Goal: Task Accomplishment & Management: Use online tool/utility

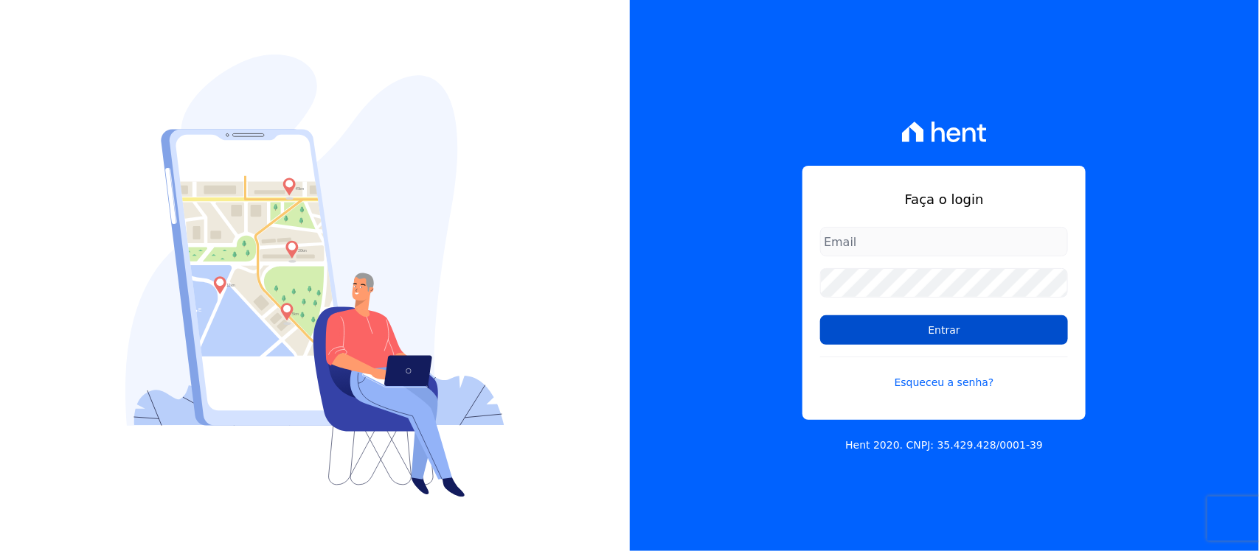
type input "nilda.moura@twtgrupo.com"
click at [901, 335] on input "Entrar" at bounding box center [944, 330] width 248 height 29
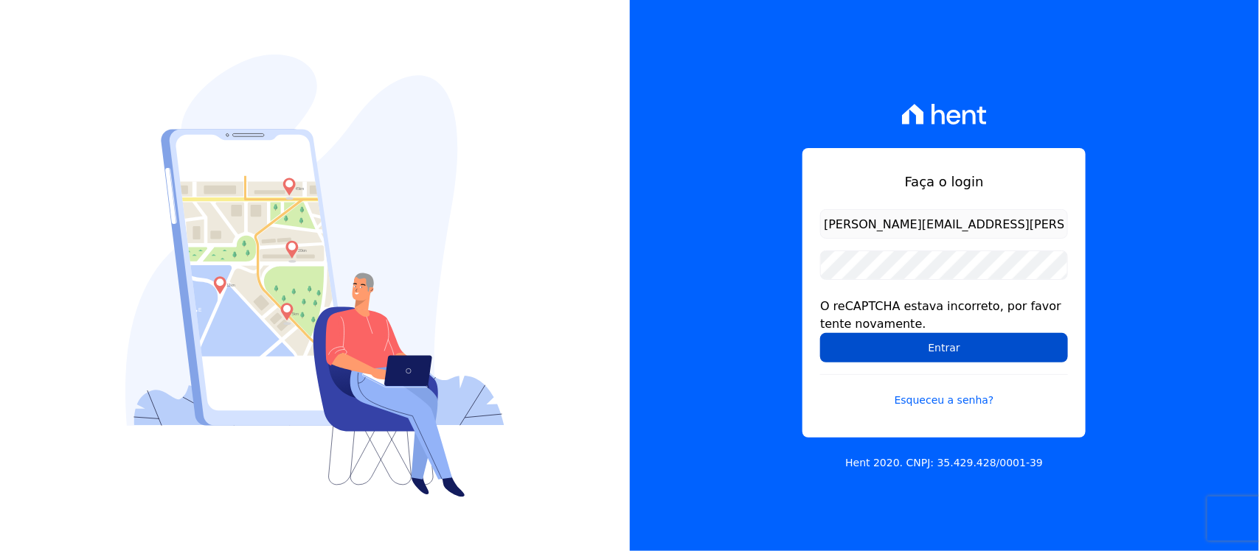
click at [930, 351] on input "Entrar" at bounding box center [944, 347] width 248 height 29
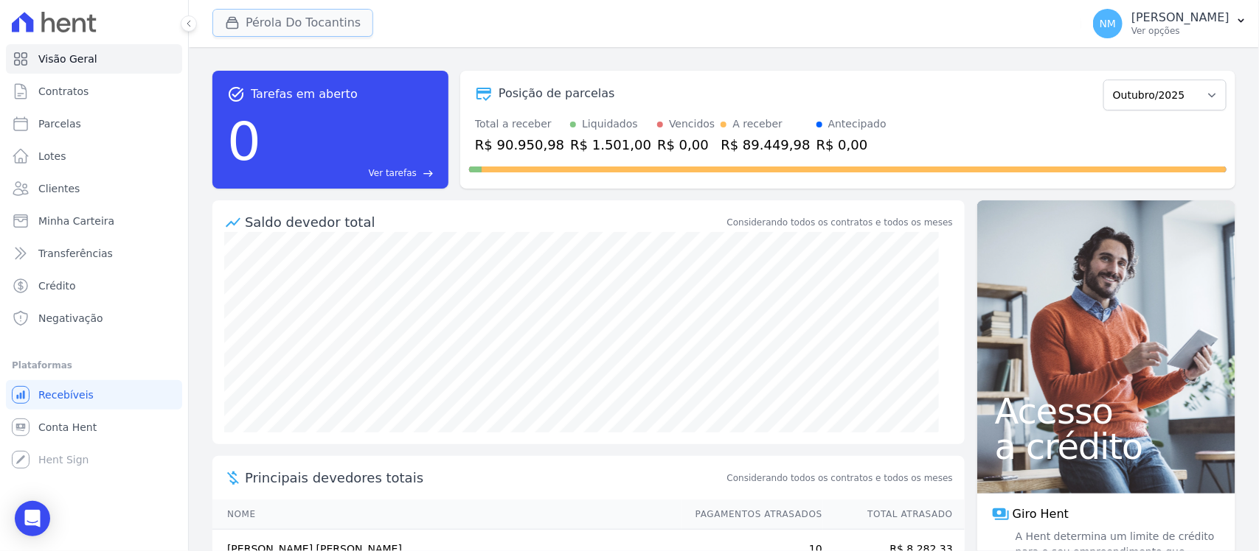
click at [260, 29] on button "Pérola Do Tocantins" at bounding box center [292, 23] width 161 height 28
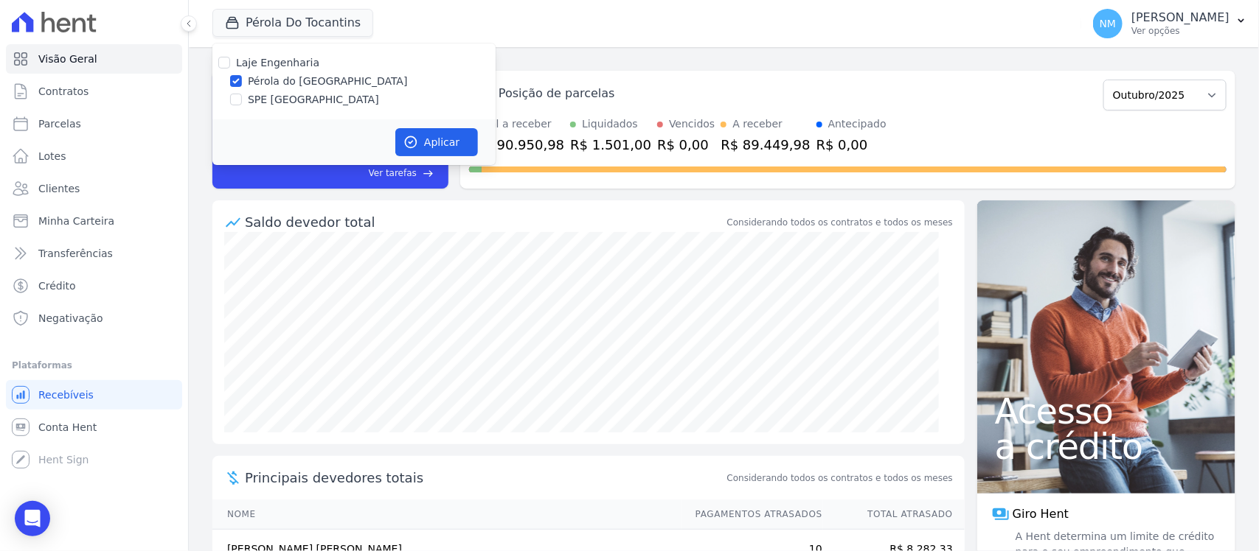
click at [248, 97] on label "SPE [GEOGRAPHIC_DATA]" at bounding box center [313, 99] width 131 height 15
click at [242, 97] on input "SPE [GEOGRAPHIC_DATA]" at bounding box center [236, 100] width 12 height 12
checkbox input "true"
click at [259, 81] on label "Pérola do [GEOGRAPHIC_DATA]" at bounding box center [328, 81] width 160 height 15
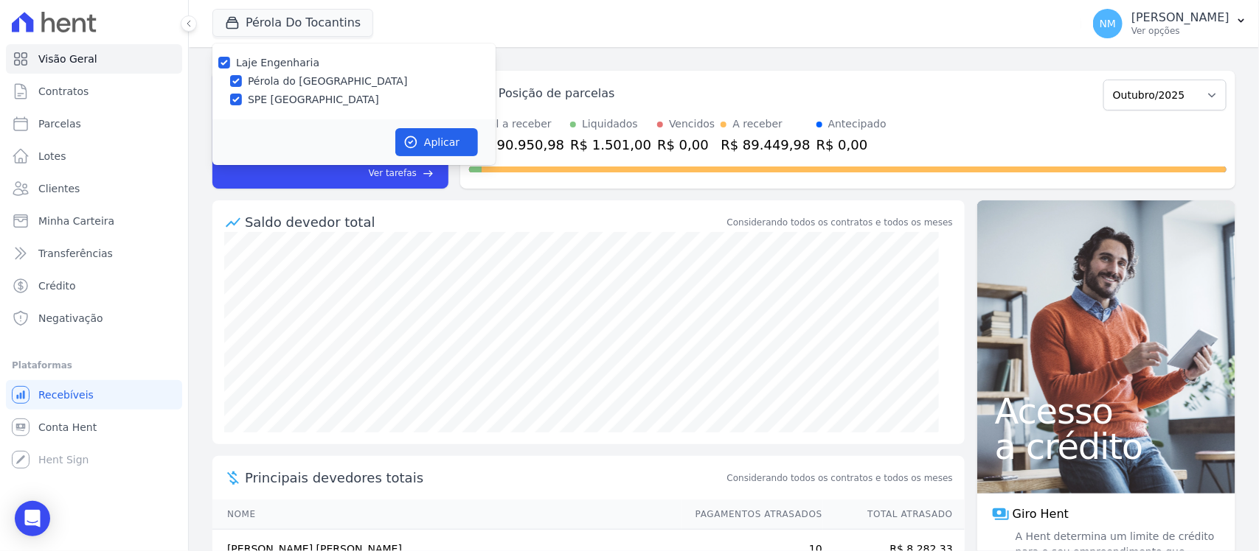
click at [242, 81] on input "Pérola do [GEOGRAPHIC_DATA]" at bounding box center [236, 81] width 12 height 12
checkbox input "false"
click at [424, 137] on button "Aplicar" at bounding box center [436, 142] width 83 height 28
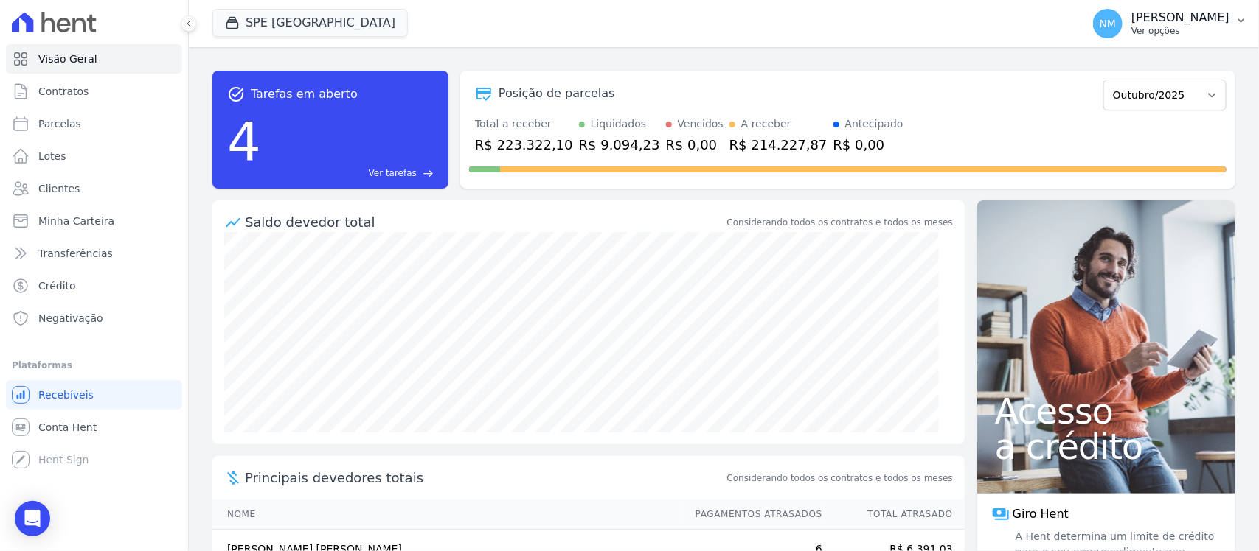
click at [1187, 5] on button "NM Nilda Moura Ver opções" at bounding box center [1170, 23] width 178 height 41
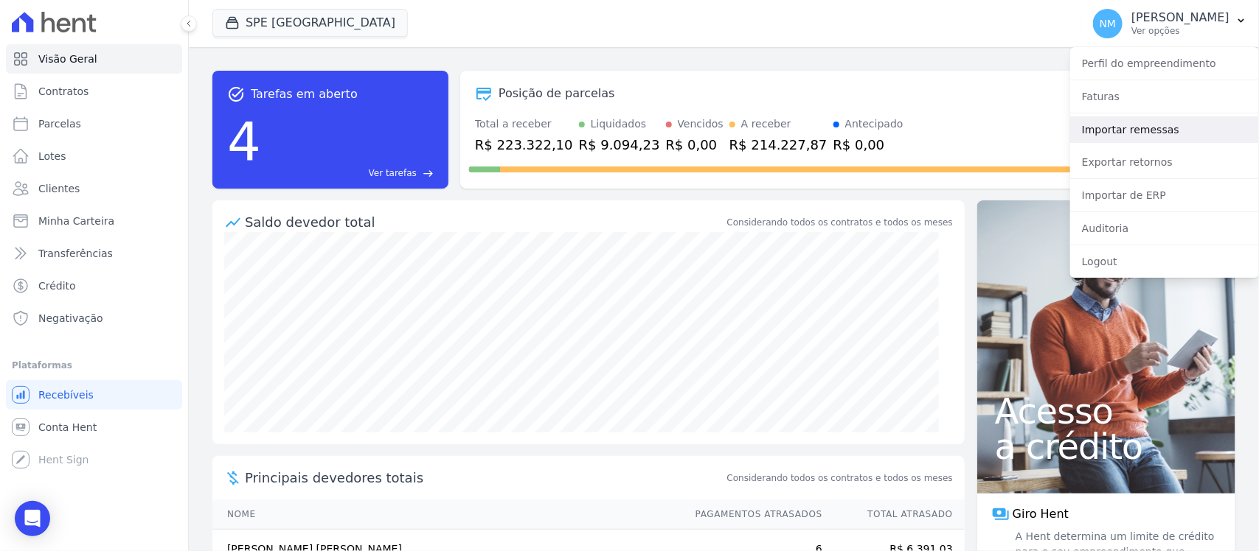
click at [1194, 131] on link "Importar remessas" at bounding box center [1164, 129] width 189 height 27
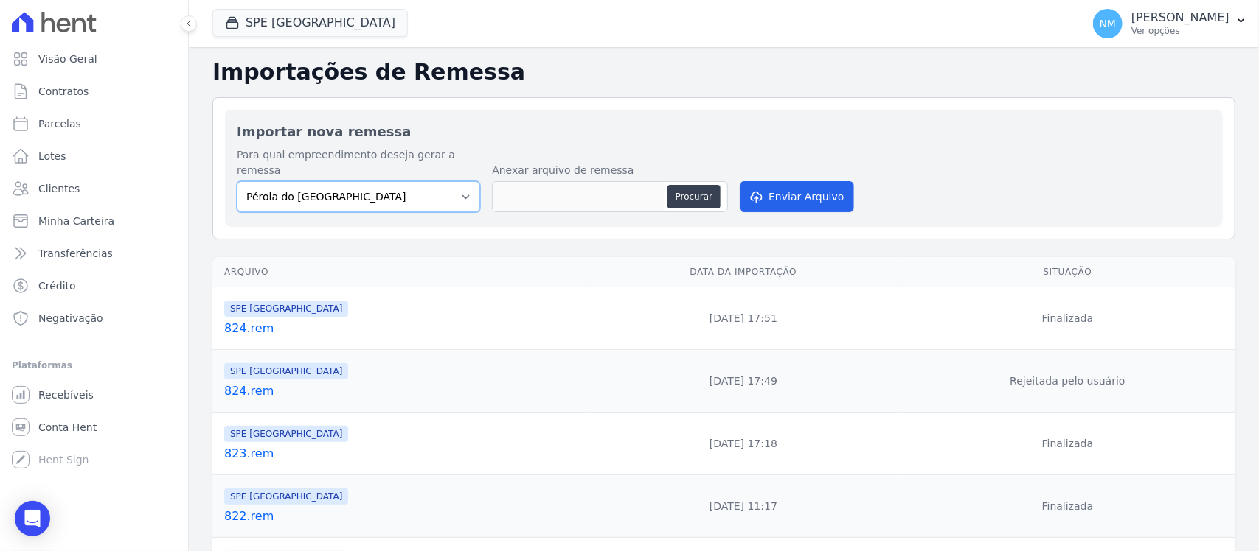
click at [426, 187] on select "Pérola do Tocantins SPE Montenegro" at bounding box center [358, 196] width 243 height 31
select select "168bdd06-a3dd-4988-b5a9-b0a7c7bf8968"
click at [237, 181] on select "Pérola do Tocantins SPE Montenegro" at bounding box center [358, 196] width 243 height 31
click at [700, 185] on button "Procurar" at bounding box center [693, 197] width 53 height 24
type input "825.rem"
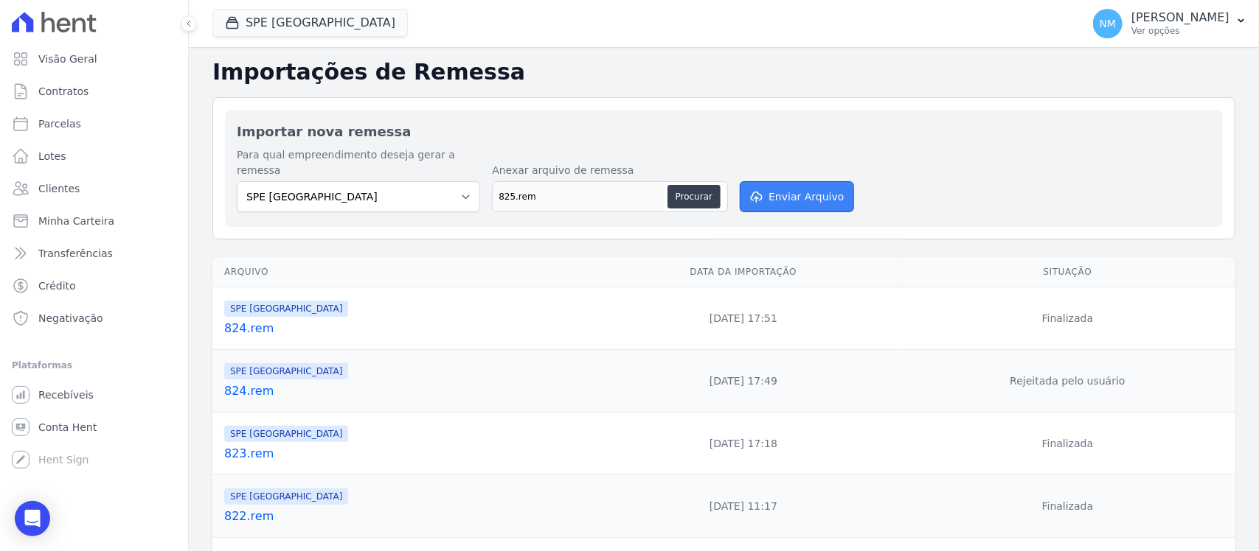
click at [819, 182] on button "Enviar Arquivo" at bounding box center [797, 196] width 114 height 31
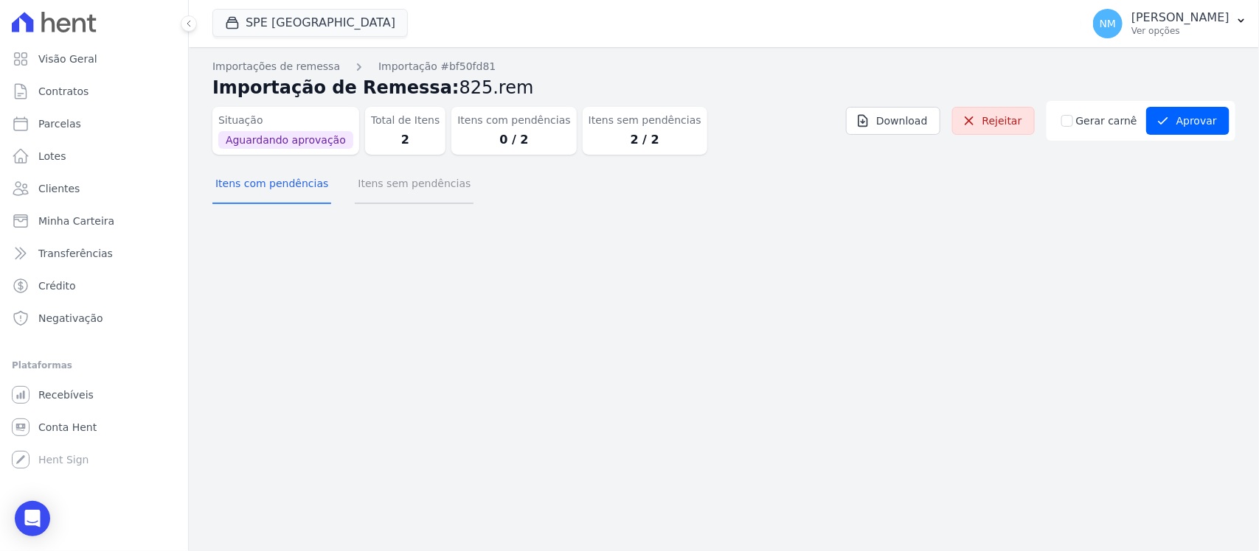
click at [414, 193] on button "Itens sem pendências" at bounding box center [414, 185] width 119 height 38
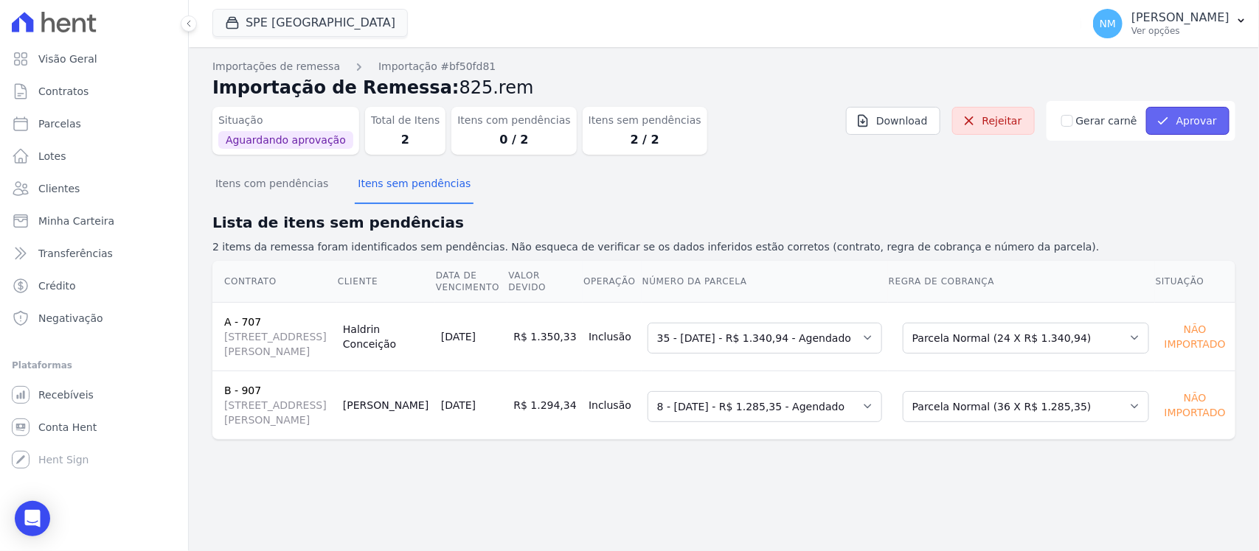
click at [1199, 119] on button "Aprovar" at bounding box center [1187, 121] width 83 height 28
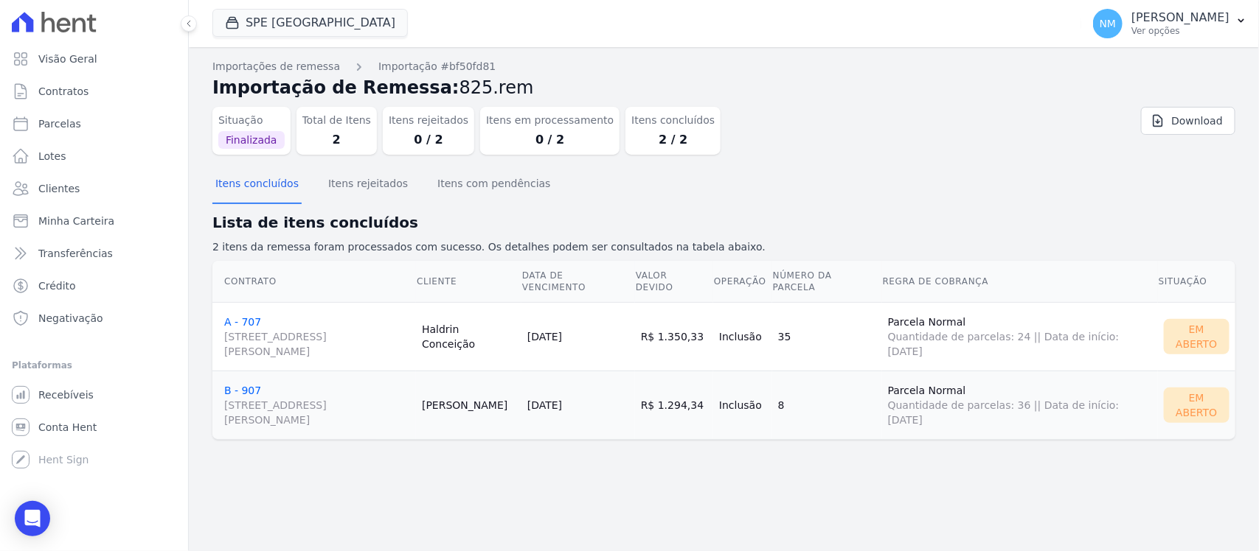
click at [237, 313] on td "A - 707 Travessa Francisco Caldeira Castelo Branco, 2256, sala A, São Brás" at bounding box center [313, 336] width 203 height 69
click at [275, 400] on span "Travessa Francisco Caldeira Castelo Branco, 2256, sala A, São Brás" at bounding box center [317, 412] width 186 height 29
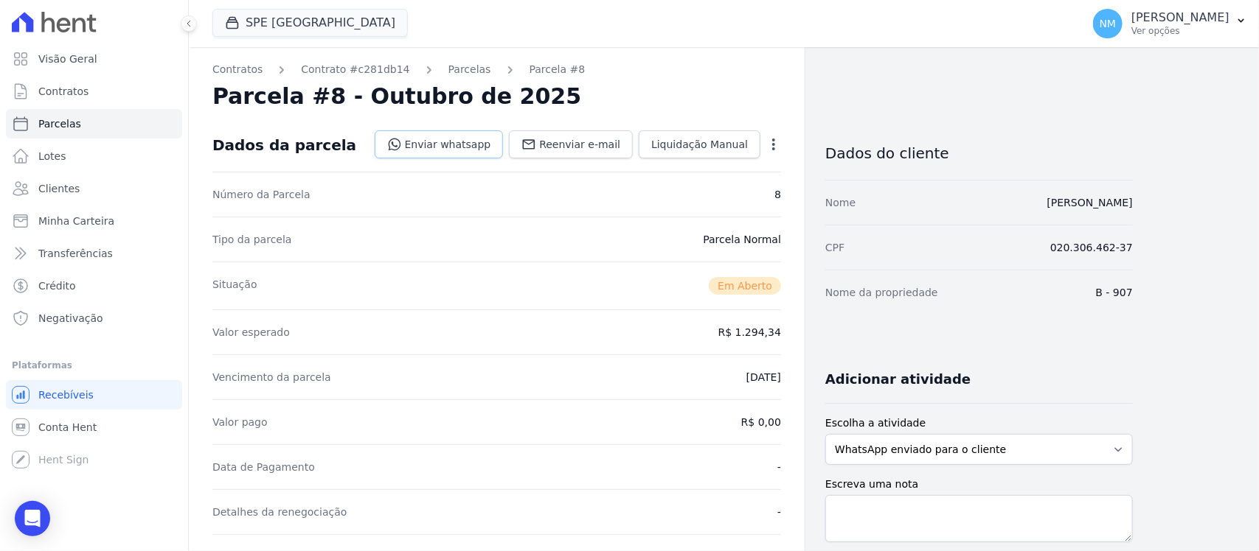
click at [462, 140] on link "Enviar whatsapp" at bounding box center [439, 145] width 129 height 28
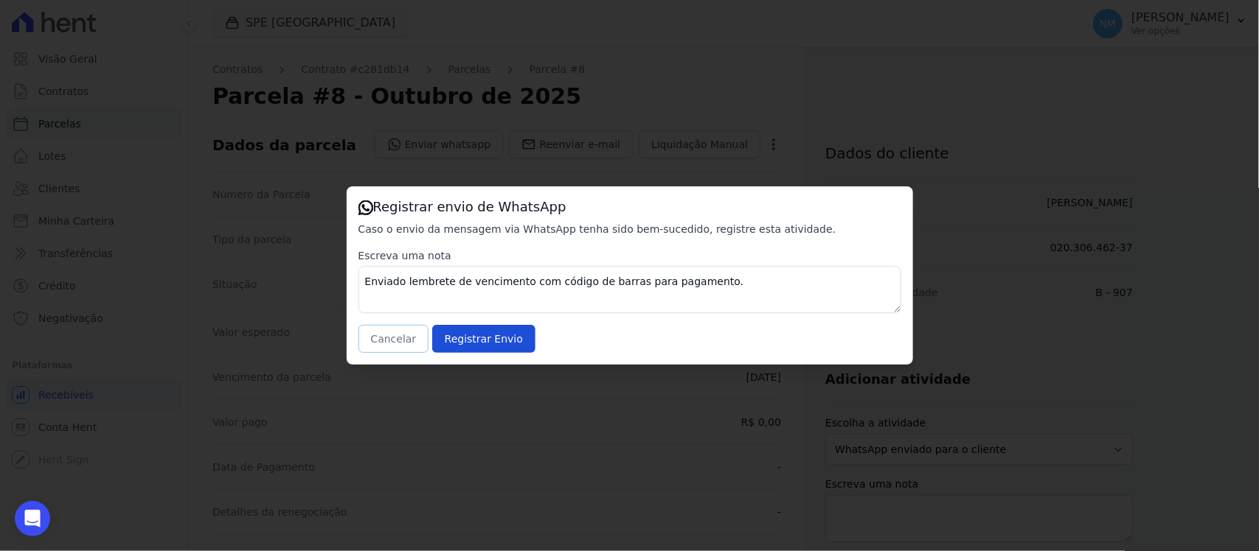
click at [394, 341] on button "Cancelar" at bounding box center [393, 339] width 71 height 28
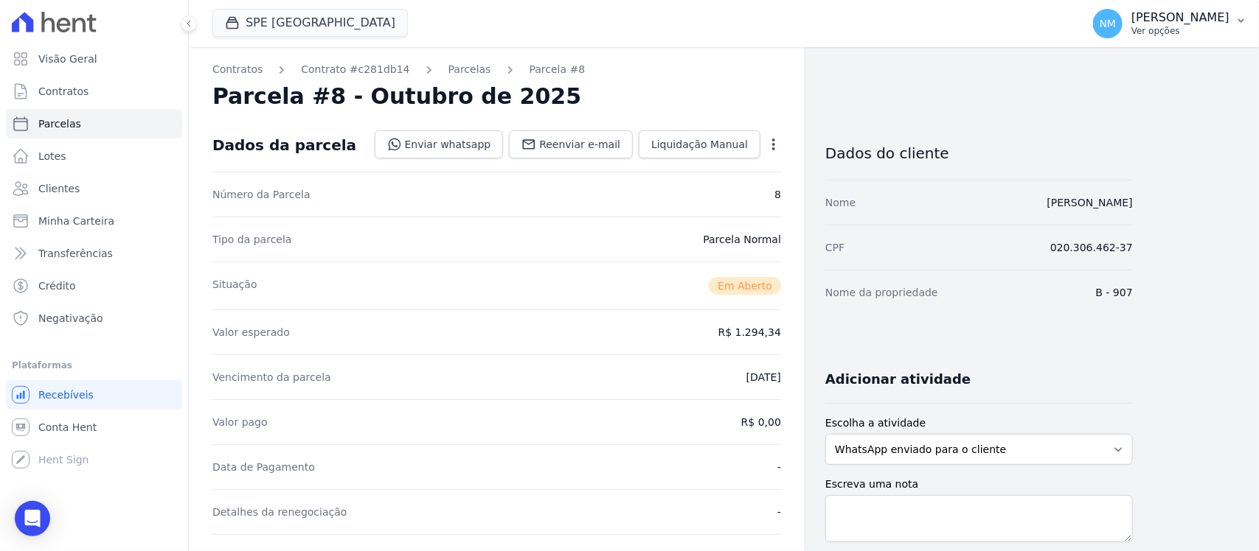
click at [1222, 13] on p "[PERSON_NAME]" at bounding box center [1180, 17] width 98 height 15
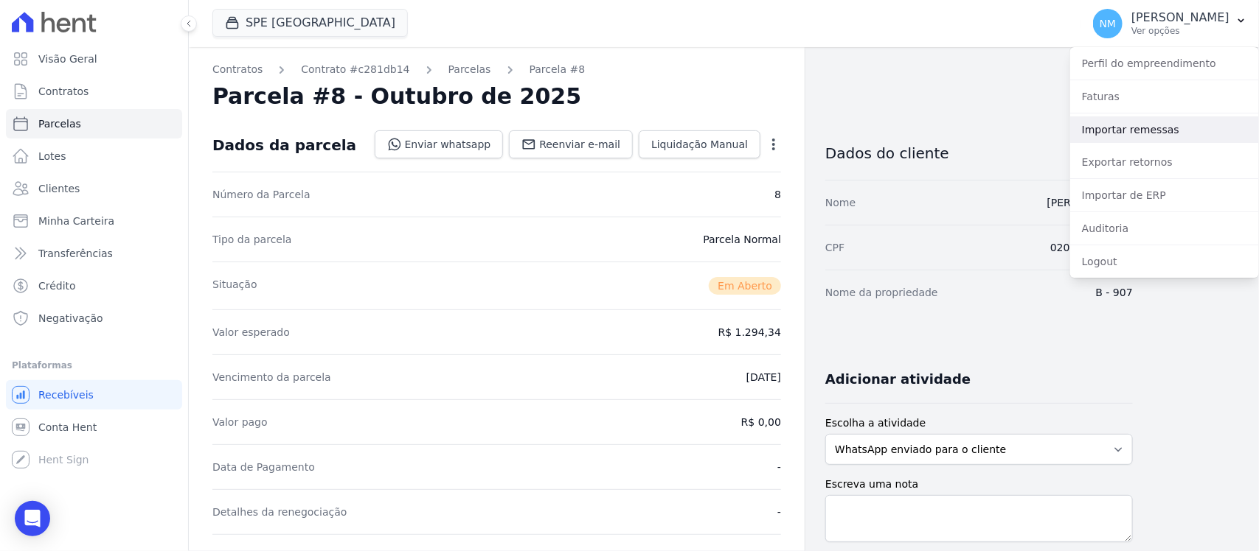
click at [1148, 129] on link "Importar remessas" at bounding box center [1164, 129] width 189 height 27
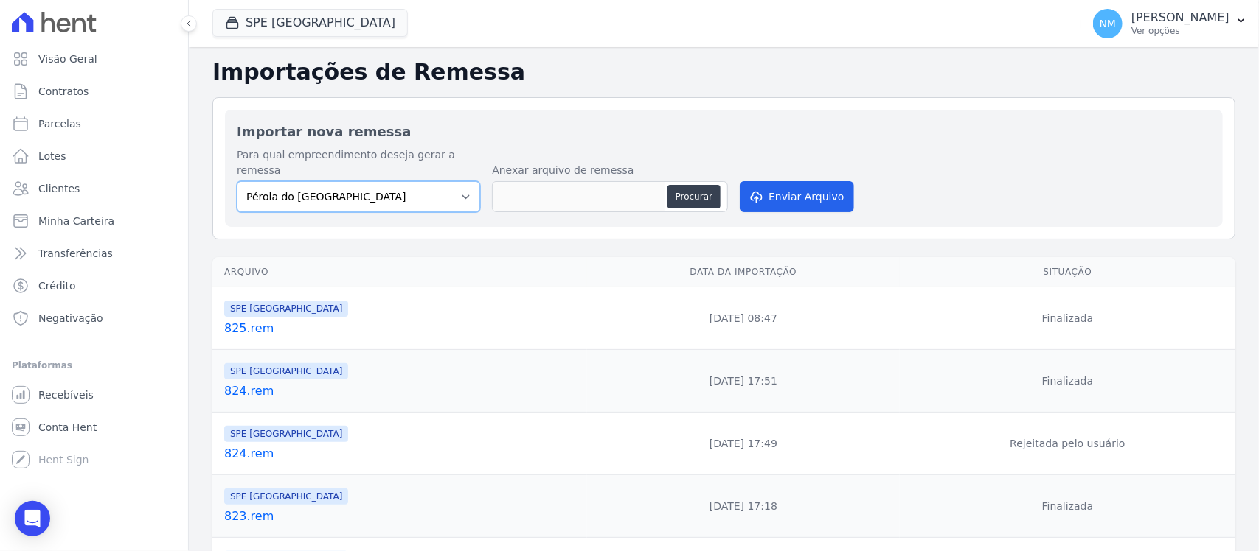
click at [358, 193] on select "Pérola do Tocantins SPE Montenegro" at bounding box center [358, 196] width 243 height 31
select select "168bdd06-a3dd-4988-b5a9-b0a7c7bf8968"
click at [237, 181] on select "Pérola do Tocantins SPE Montenegro" at bounding box center [358, 196] width 243 height 31
click at [692, 185] on button "Procurar" at bounding box center [693, 197] width 53 height 24
type input "826.rem"
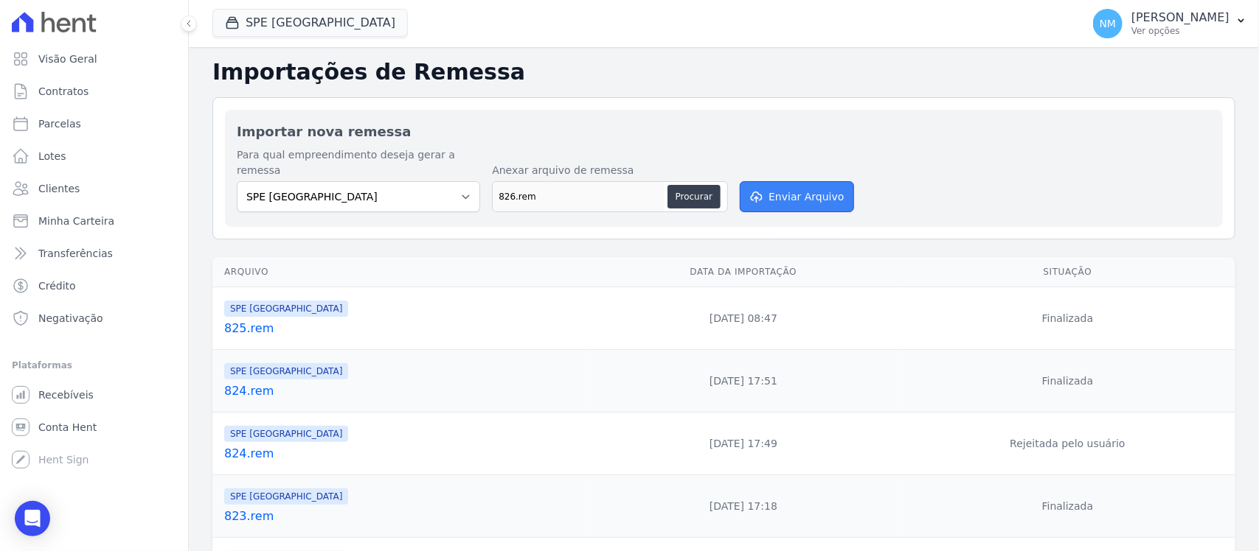
click at [826, 182] on button "Enviar Arquivo" at bounding box center [797, 196] width 114 height 31
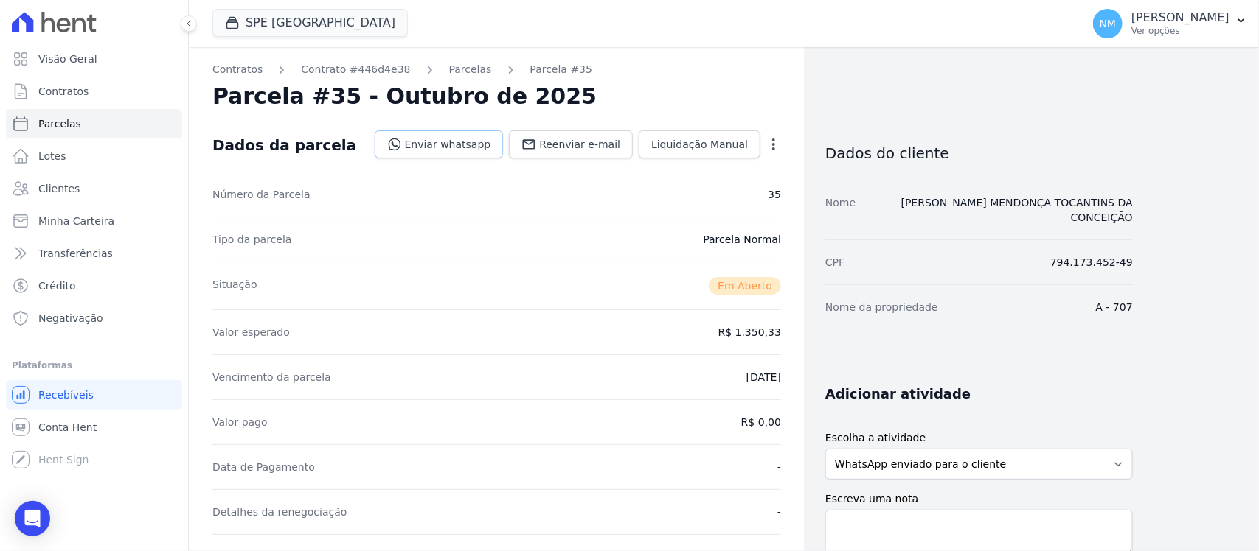
click at [453, 142] on link "Enviar whatsapp" at bounding box center [439, 145] width 129 height 28
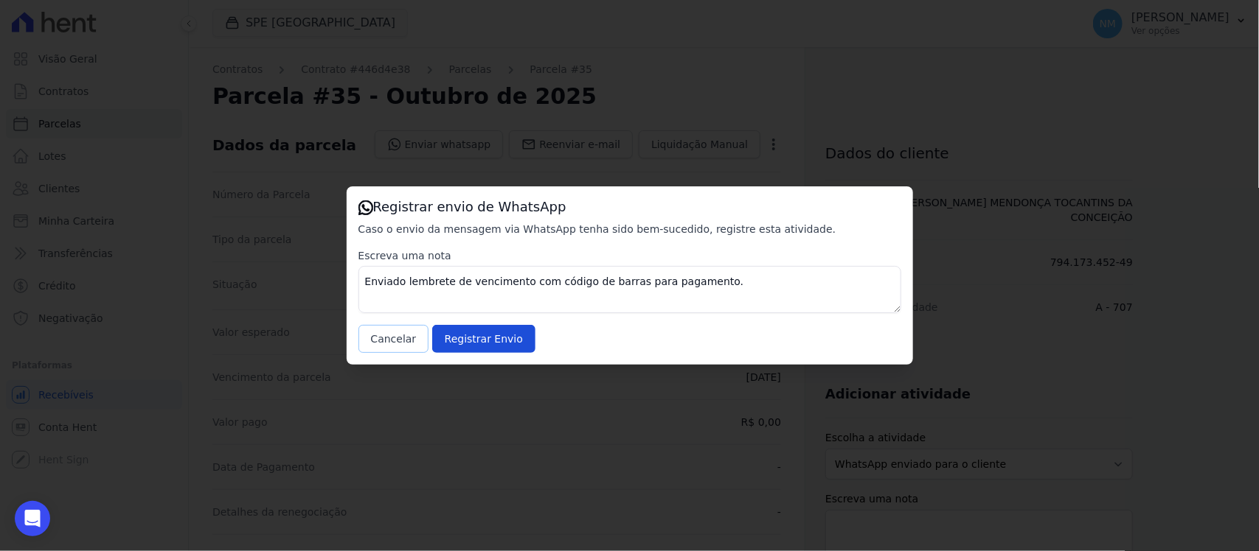
drag, startPoint x: 358, startPoint y: 332, endPoint x: 367, endPoint y: 336, distance: 9.9
click at [362, 332] on button "Cancelar" at bounding box center [393, 339] width 71 height 28
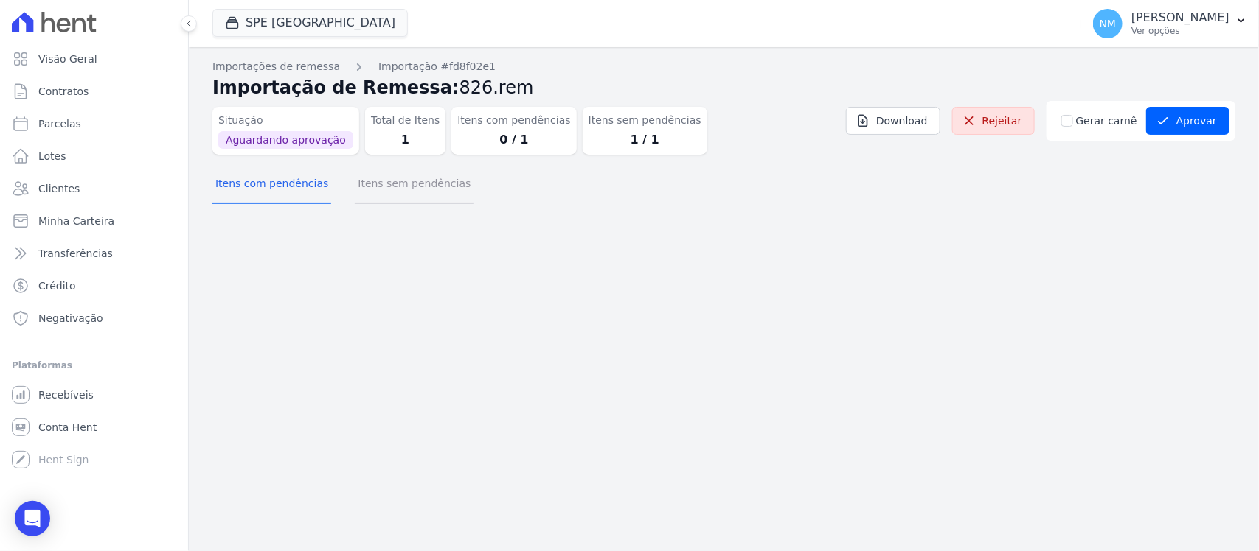
click at [400, 185] on button "Itens sem pendências" at bounding box center [414, 185] width 119 height 38
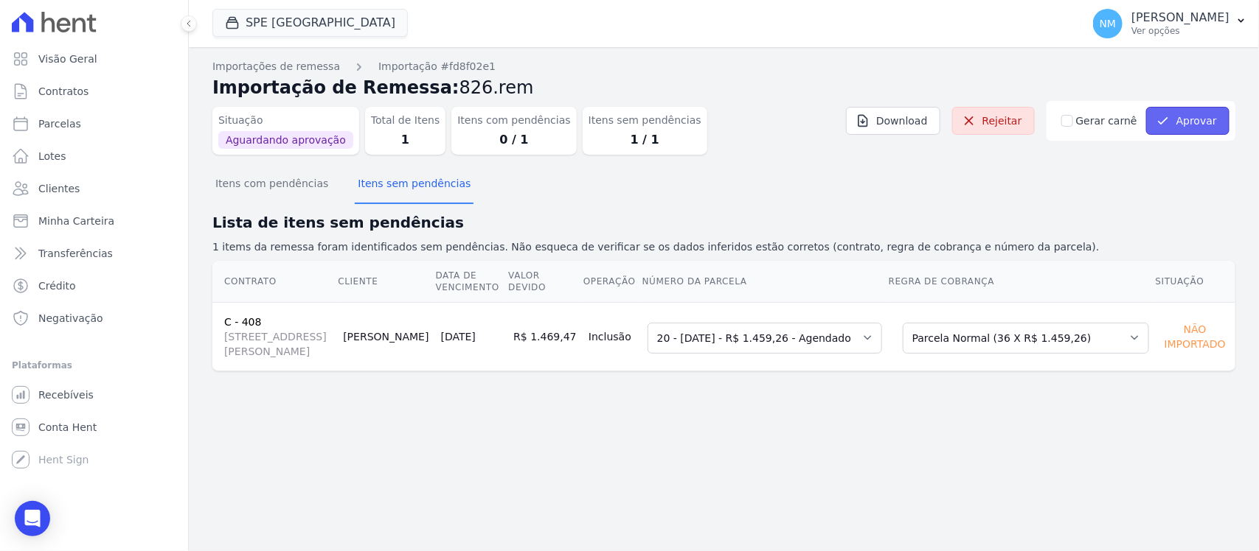
click at [1181, 113] on button "Aprovar" at bounding box center [1187, 121] width 83 height 28
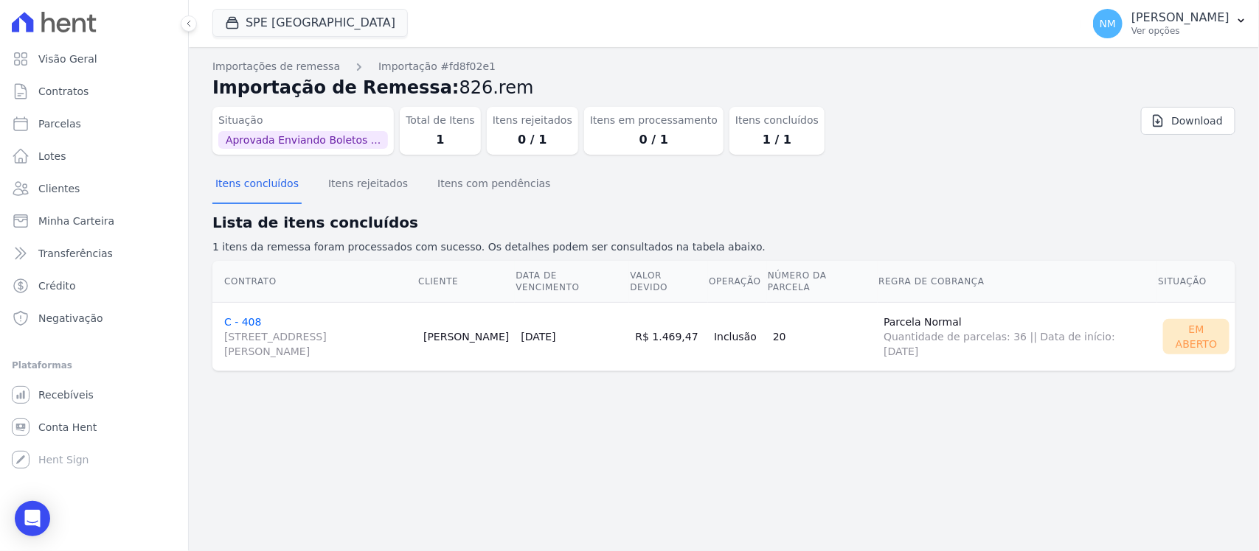
drag, startPoint x: 247, startPoint y: 329, endPoint x: 288, endPoint y: 431, distance: 110.5
click at [288, 431] on div "Importações de remessa Importação #fd8f02e1 Importação de Remessa: 826.rem Situ…" at bounding box center [724, 299] width 1070 height 504
click at [1188, 27] on p "Ver opções" at bounding box center [1180, 31] width 98 height 12
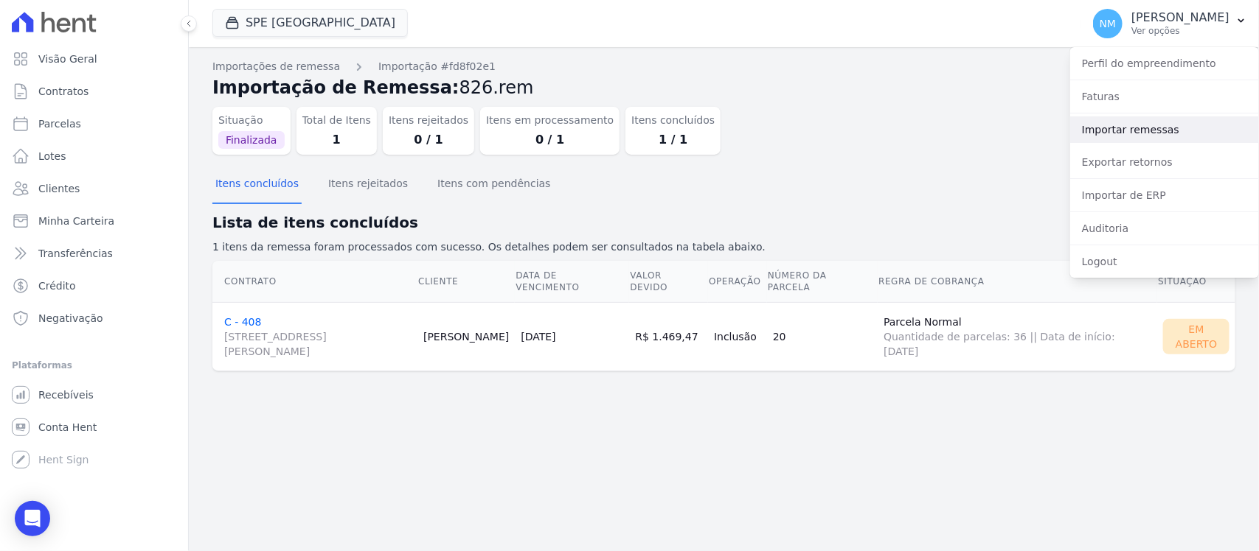
click at [1155, 129] on link "Importar remessas" at bounding box center [1164, 129] width 189 height 27
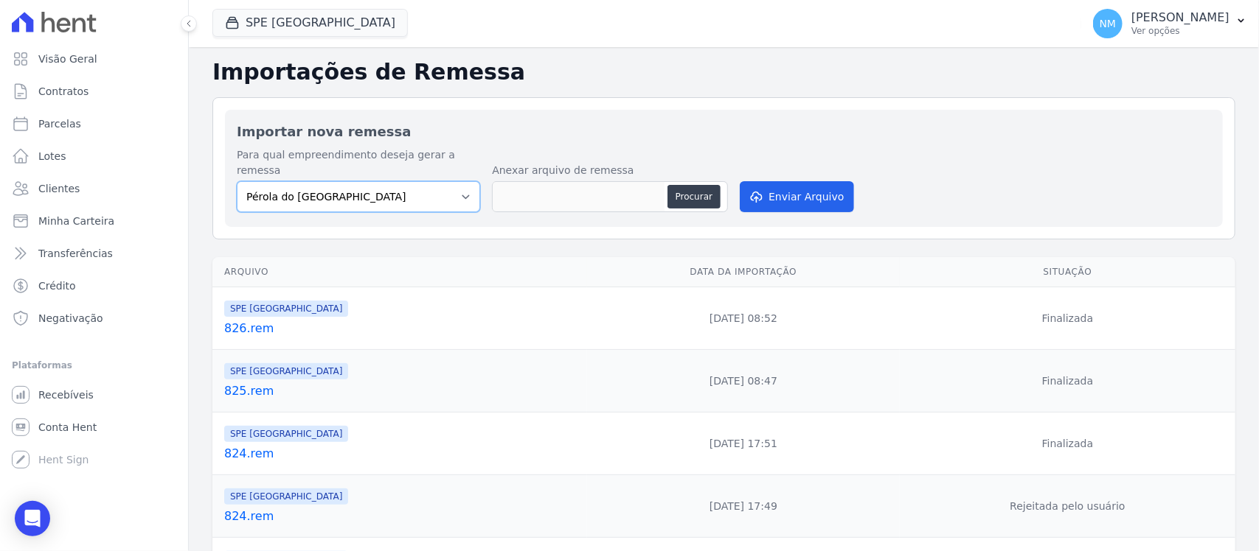
click at [425, 182] on select "Pérola do Tocantins SPE Montenegro" at bounding box center [358, 196] width 243 height 31
select select "168bdd06-a3dd-4988-b5a9-b0a7c7bf8968"
click at [237, 181] on select "Pérola do Tocantins SPE Montenegro" at bounding box center [358, 196] width 243 height 31
click at [700, 185] on button "Procurar" at bounding box center [693, 197] width 53 height 24
type input "827.rem"
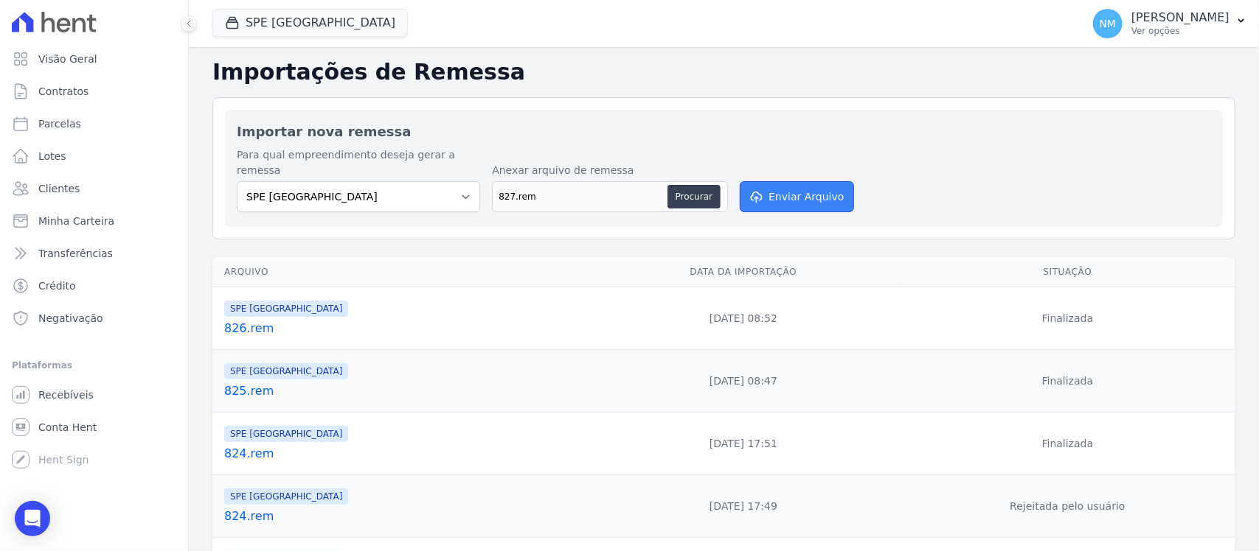
click at [793, 181] on button "Enviar Arquivo" at bounding box center [797, 196] width 114 height 31
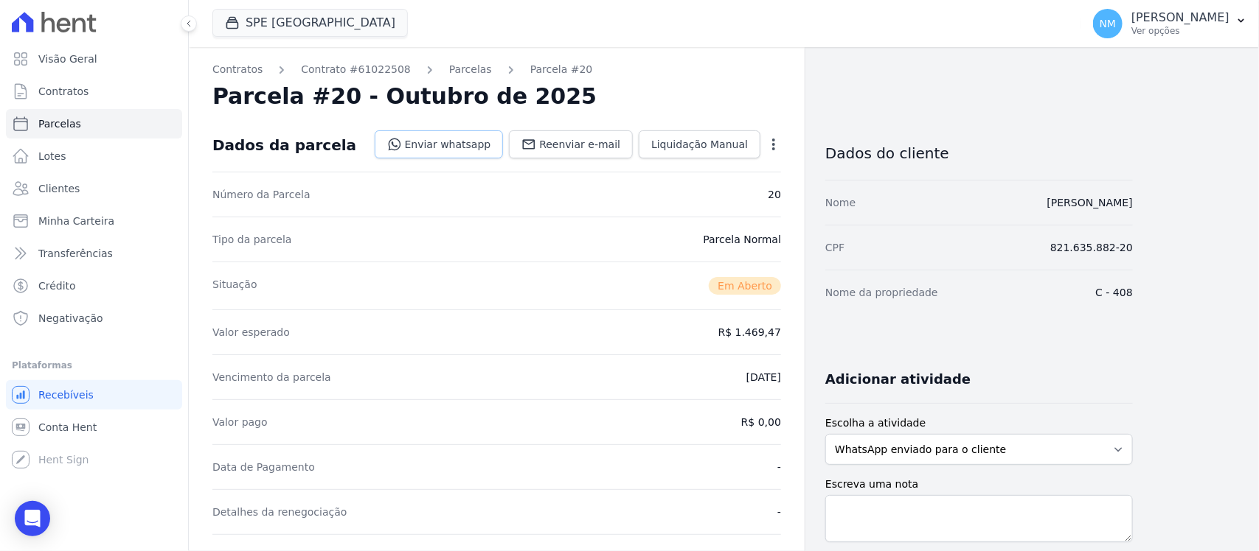
click at [402, 149] on icon at bounding box center [394, 144] width 15 height 15
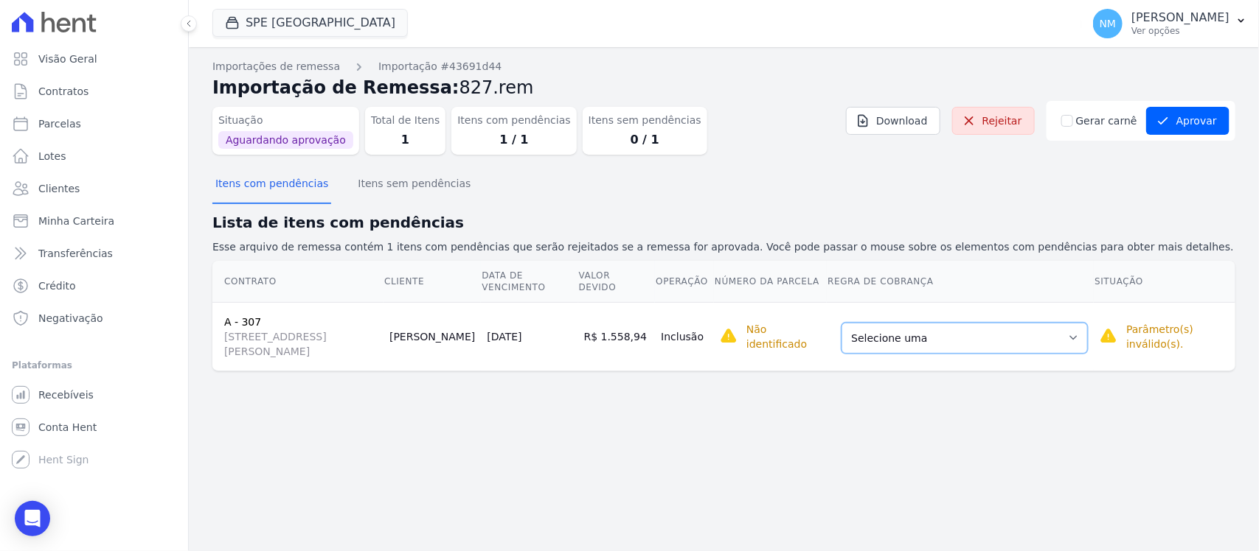
click at [1059, 338] on select "Selecione uma Nova Parcela Avulsa Parcela Avulsa Existente Sinal (1 X R$ 5.000,…" at bounding box center [964, 338] width 246 height 31
click at [588, 425] on div "Importações de remessa Importação #43691d44 Importação de Remessa: 827.rem Situ…" at bounding box center [724, 299] width 1070 height 504
click at [937, 347] on select "Selecione uma Nova Parcela Avulsa Parcela Avulsa Existente Sinal (1 X R$ 5.000,…" at bounding box center [964, 338] width 246 height 31
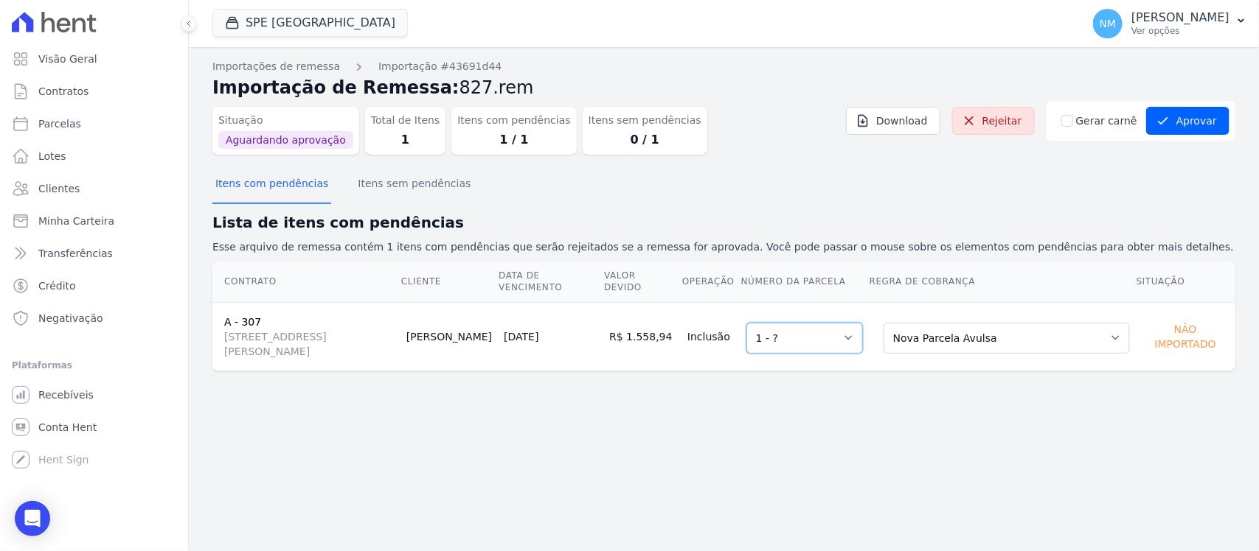
click at [860, 341] on select "Selecione uma 1 - ?" at bounding box center [804, 338] width 116 height 31
click at [1222, 114] on button "Aprovar" at bounding box center [1187, 121] width 83 height 28
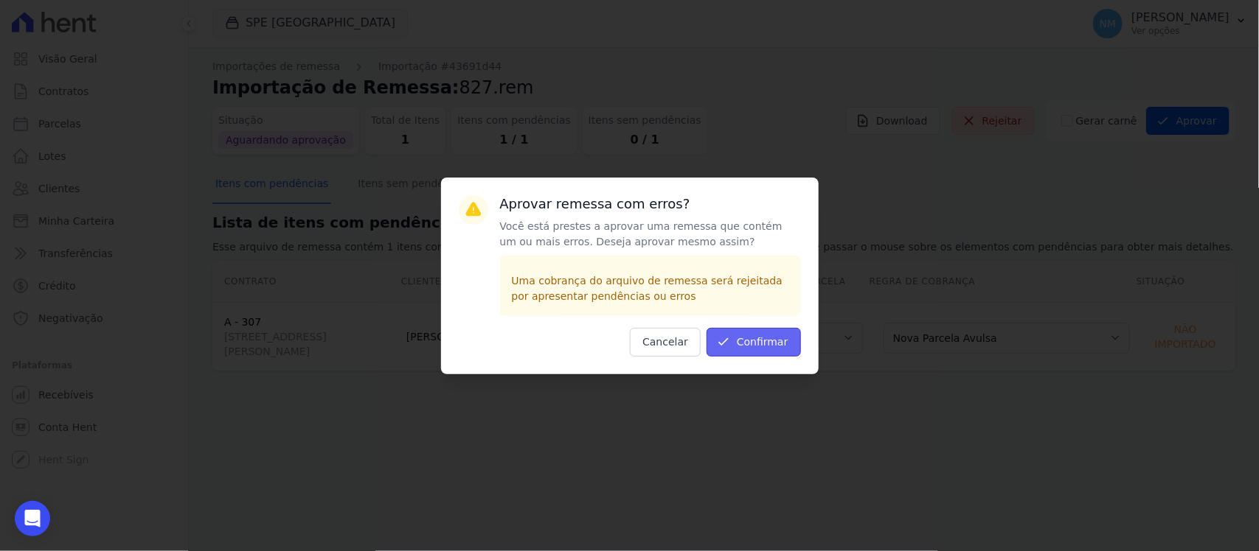
click at [724, 345] on icon "submit" at bounding box center [723, 342] width 15 height 15
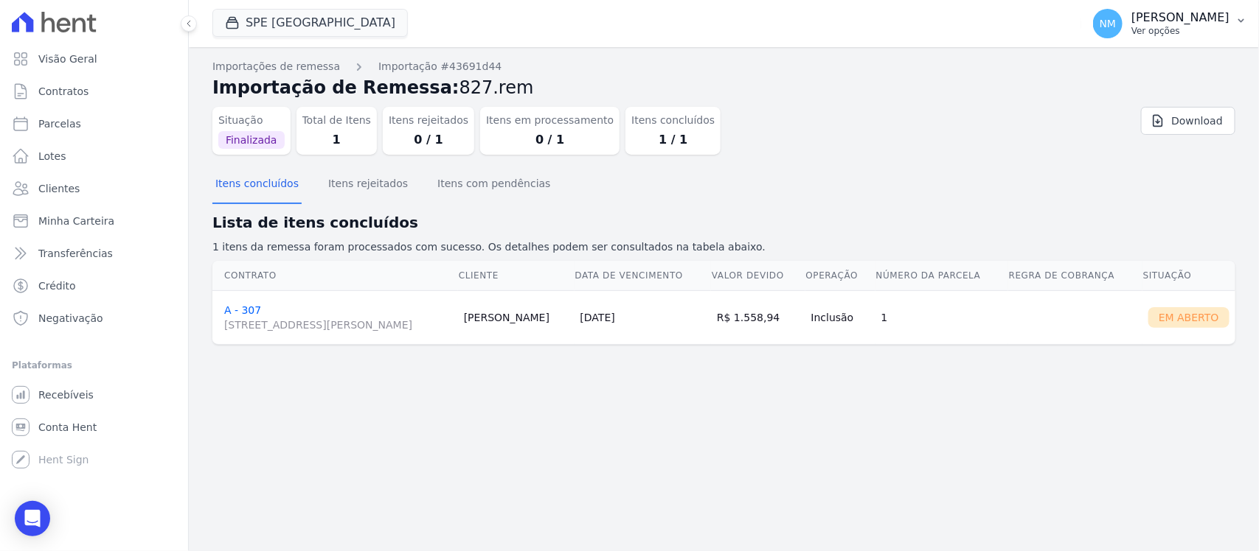
click at [1200, 24] on p "[PERSON_NAME]" at bounding box center [1180, 17] width 98 height 15
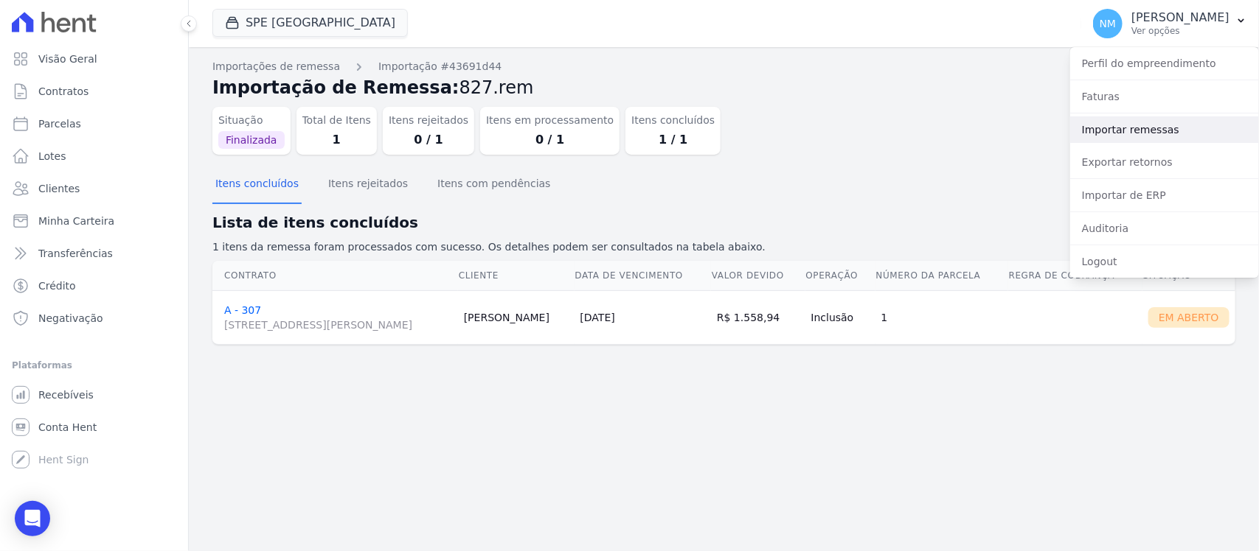
click at [1166, 136] on link "Importar remessas" at bounding box center [1164, 129] width 189 height 27
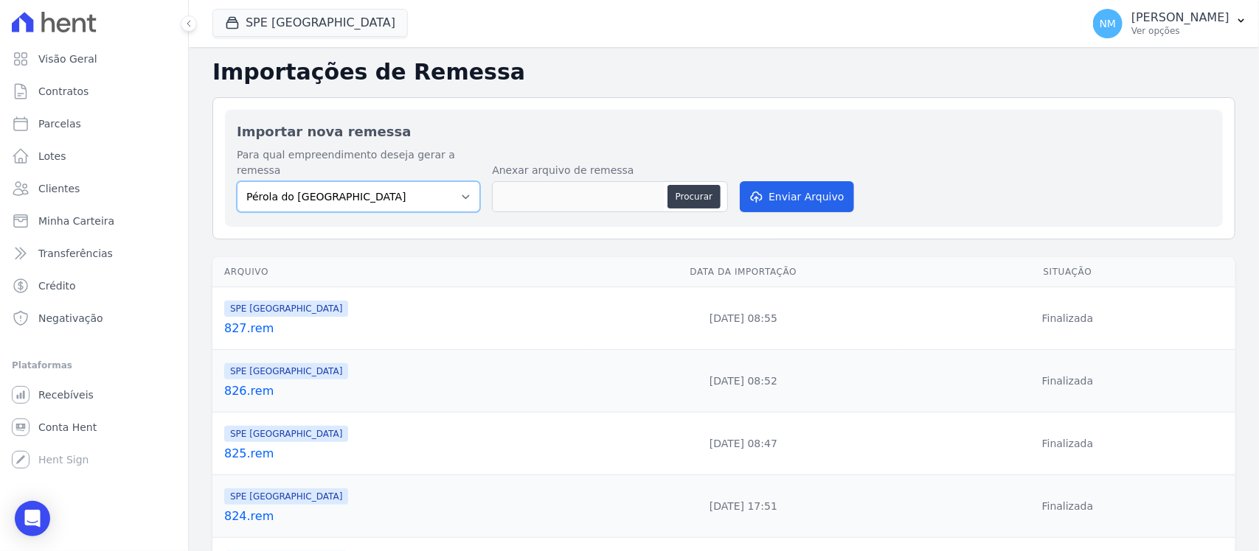
click at [458, 181] on select "Pérola do Tocantins SPE Montenegro" at bounding box center [358, 196] width 243 height 31
select select "168bdd06-a3dd-4988-b5a9-b0a7c7bf8968"
click at [237, 181] on select "Pérola do Tocantins SPE Montenegro" at bounding box center [358, 196] width 243 height 31
click at [708, 185] on button "Procurar" at bounding box center [693, 197] width 53 height 24
type input "828.rem"
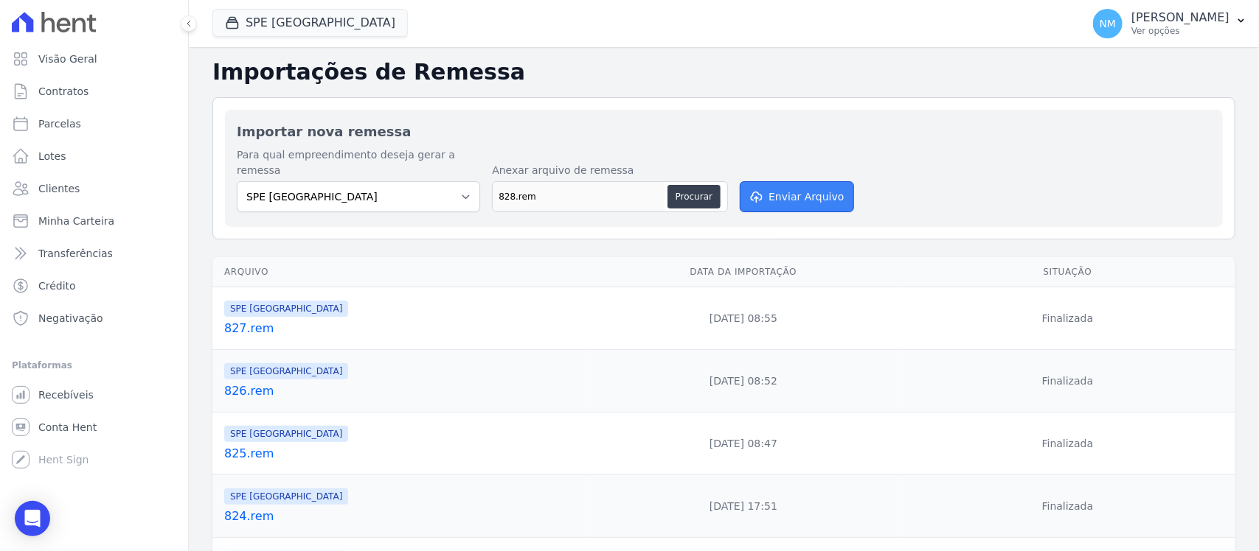
click at [835, 181] on button "Enviar Arquivo" at bounding box center [797, 196] width 114 height 31
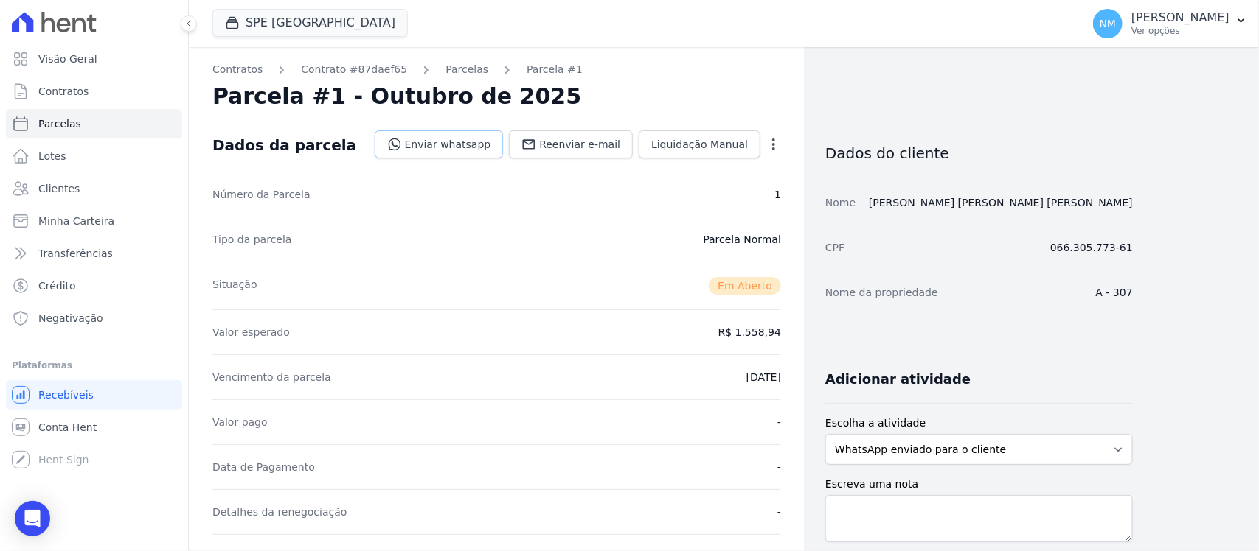
click at [452, 147] on link "Enviar whatsapp" at bounding box center [439, 145] width 129 height 28
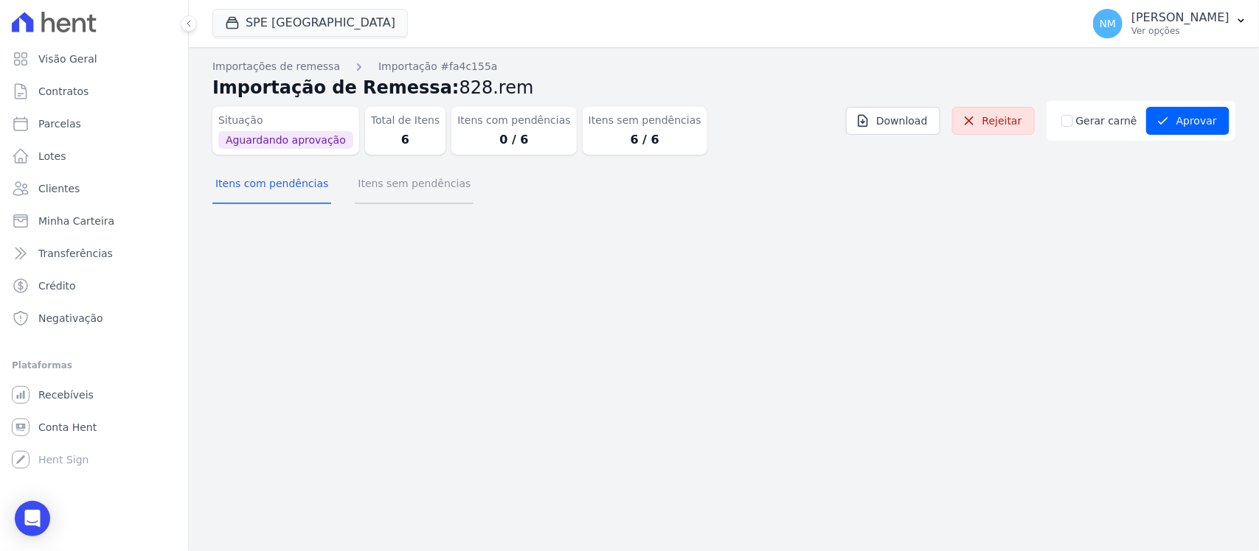
click at [392, 179] on button "Itens sem pendências" at bounding box center [414, 185] width 119 height 38
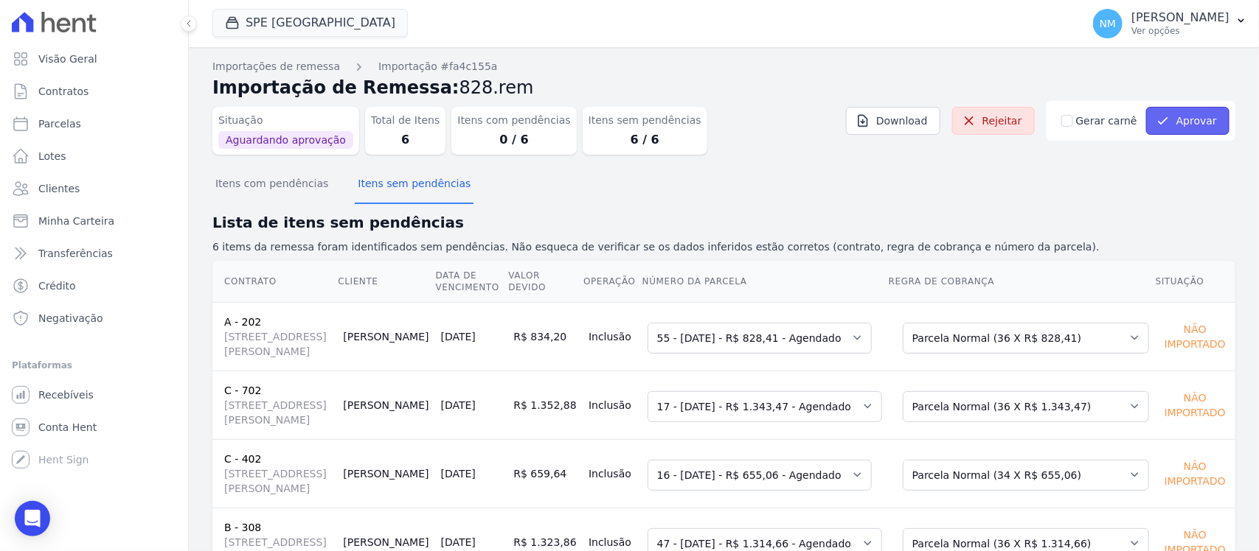
drag, startPoint x: 243, startPoint y: 326, endPoint x: 1200, endPoint y: 133, distance: 976.3
click at [1200, 133] on button "Aprovar" at bounding box center [1187, 121] width 83 height 28
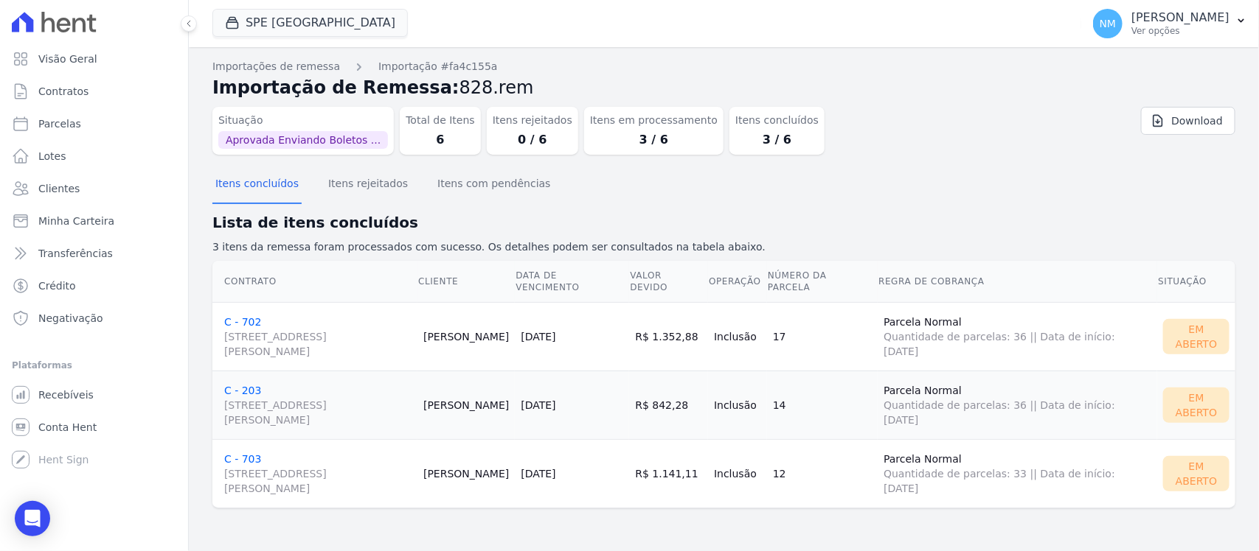
click at [242, 458] on link "C - 703 Travessa Francisco Caldeira Castelo Branco, 2256, sala A, São Brás" at bounding box center [317, 474] width 187 height 43
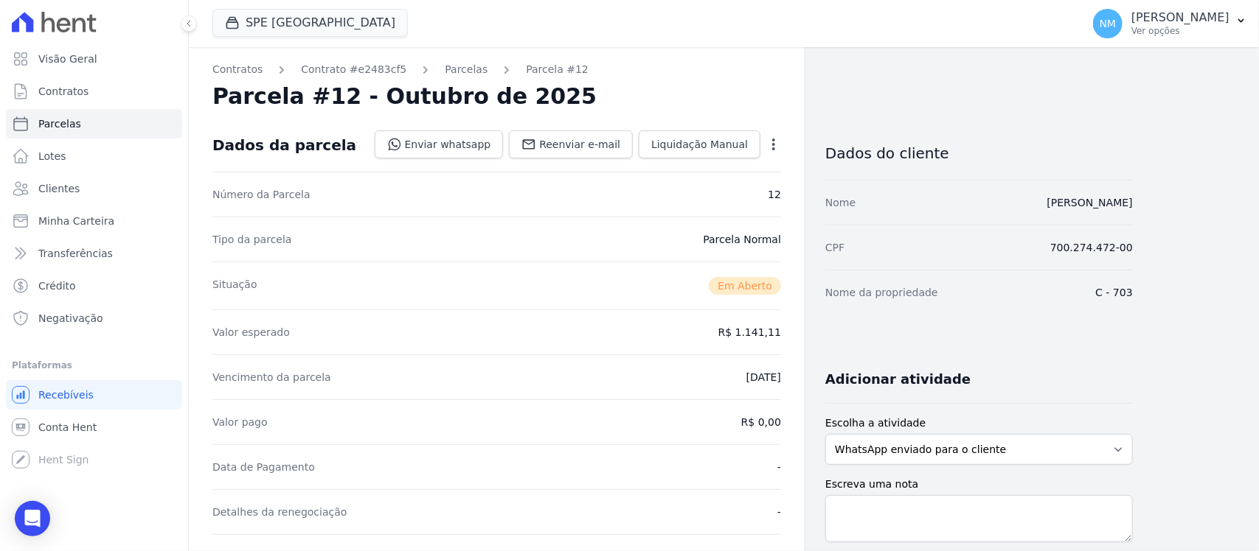
drag, startPoint x: 1063, startPoint y: 245, endPoint x: 1090, endPoint y: 251, distance: 27.4
click at [1090, 251] on dd "700.274.472-00" at bounding box center [1091, 247] width 83 height 15
copy dd "700.27"
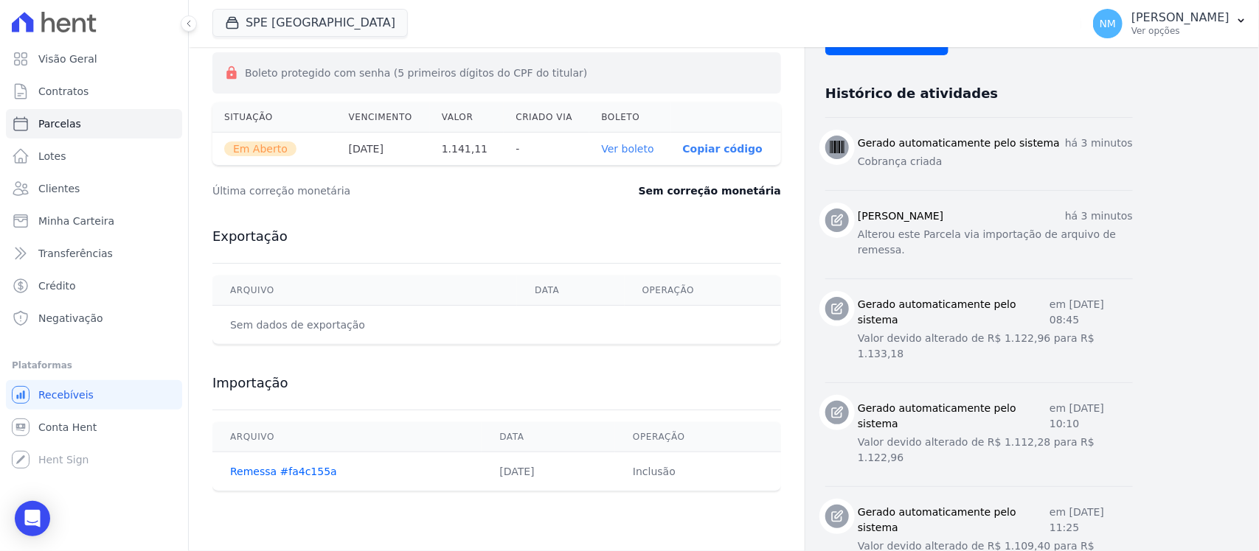
scroll to position [553, 0]
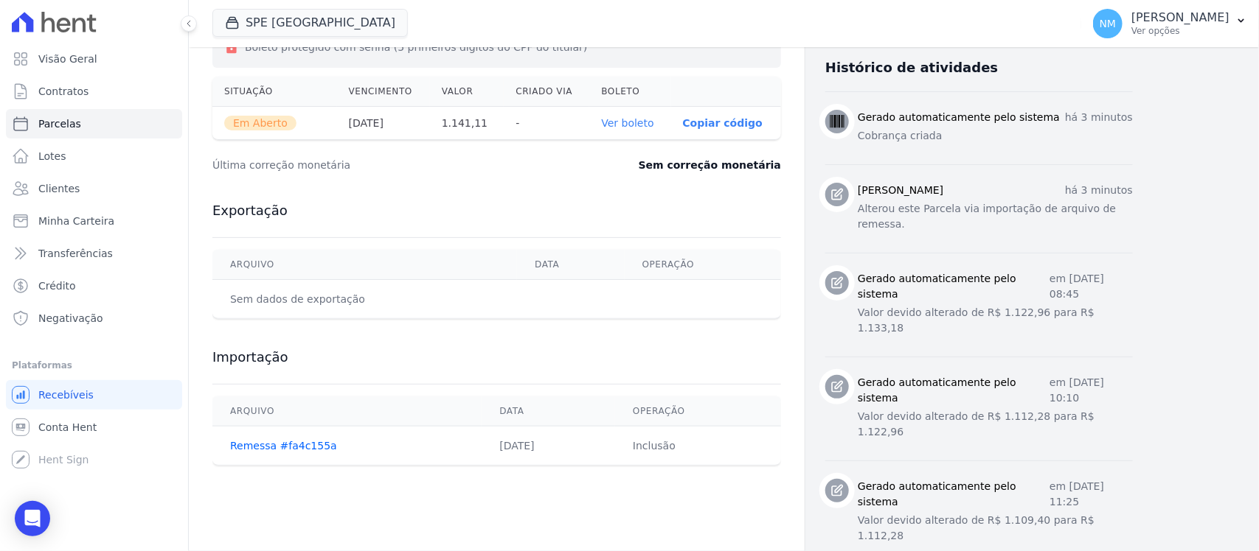
click at [610, 126] on link "Ver boleto" at bounding box center [627, 123] width 52 height 12
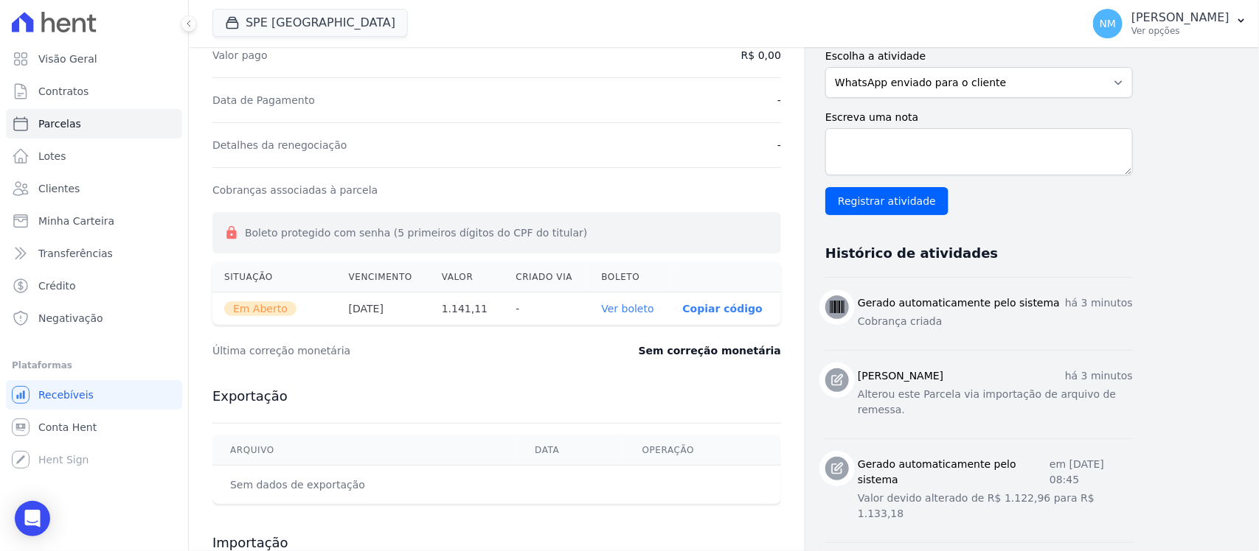
scroll to position [0, 0]
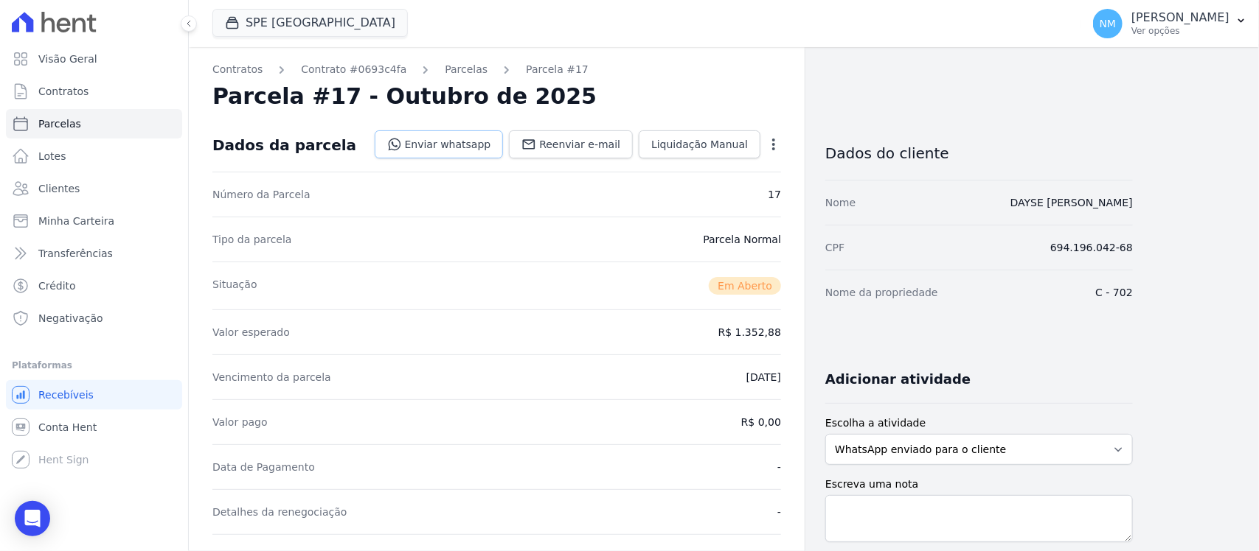
click at [468, 141] on link "Enviar whatsapp" at bounding box center [439, 145] width 129 height 28
click at [442, 147] on link "Enviar whatsapp" at bounding box center [439, 145] width 129 height 28
click at [448, 141] on link "Enviar whatsapp" at bounding box center [439, 145] width 129 height 28
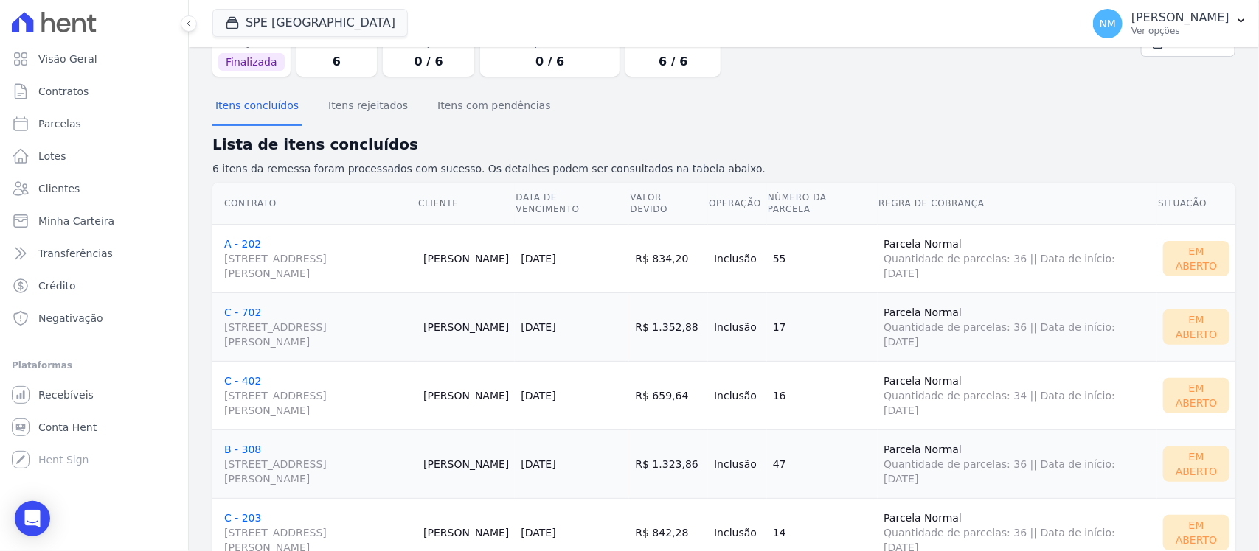
scroll to position [107, 0]
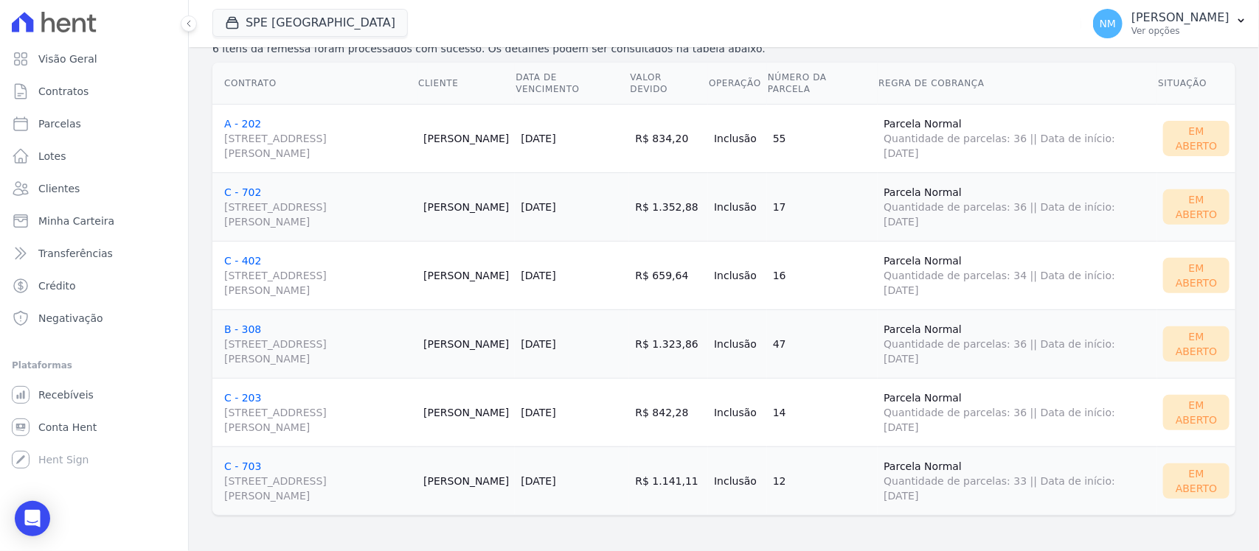
scroll to position [107, 0]
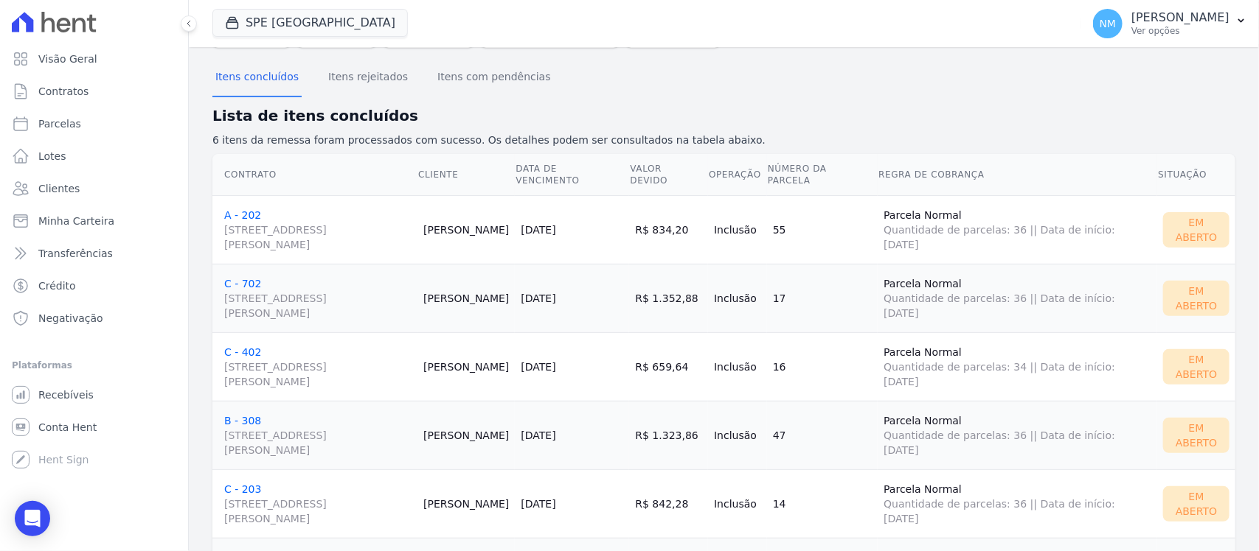
drag, startPoint x: 258, startPoint y: 219, endPoint x: 248, endPoint y: 216, distance: 10.7
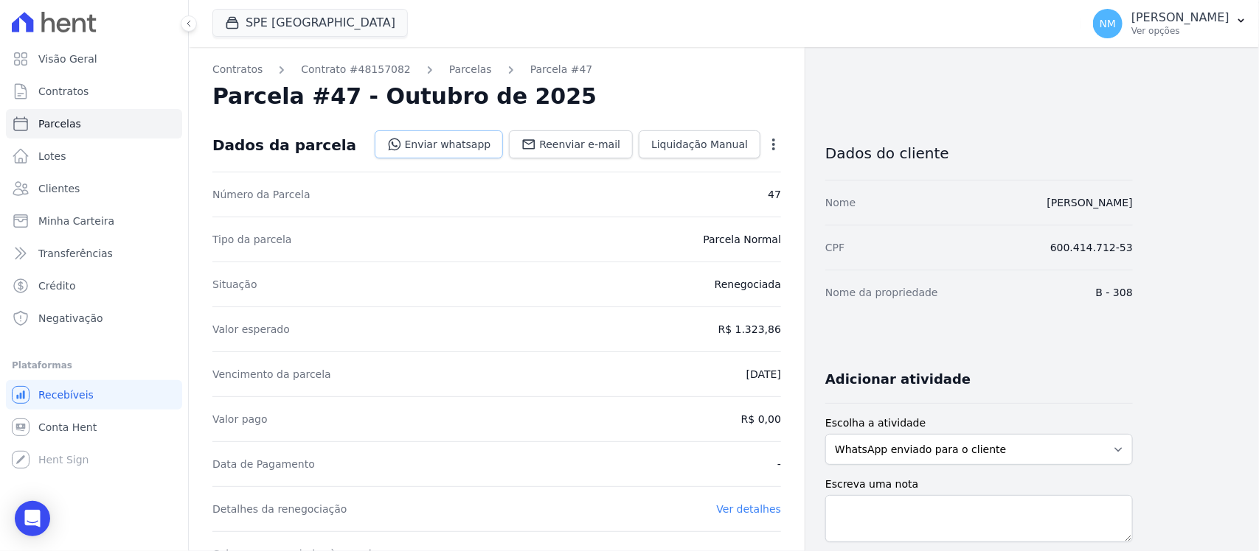
click at [470, 148] on link "Enviar whatsapp" at bounding box center [439, 145] width 129 height 28
click at [402, 144] on icon at bounding box center [394, 144] width 15 height 15
click at [472, 142] on link "Enviar whatsapp" at bounding box center [439, 145] width 129 height 28
